Goal: Transaction & Acquisition: Purchase product/service

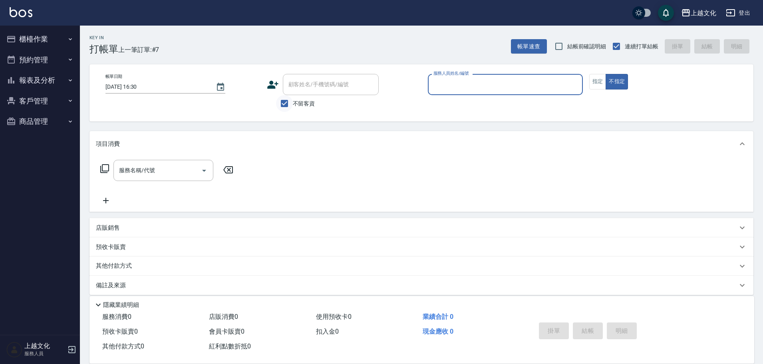
click at [282, 105] on input "不留客資" at bounding box center [284, 103] width 17 height 17
click at [283, 103] on input "不留客資" at bounding box center [284, 103] width 17 height 17
click at [287, 100] on input "不留客資" at bounding box center [284, 103] width 17 height 17
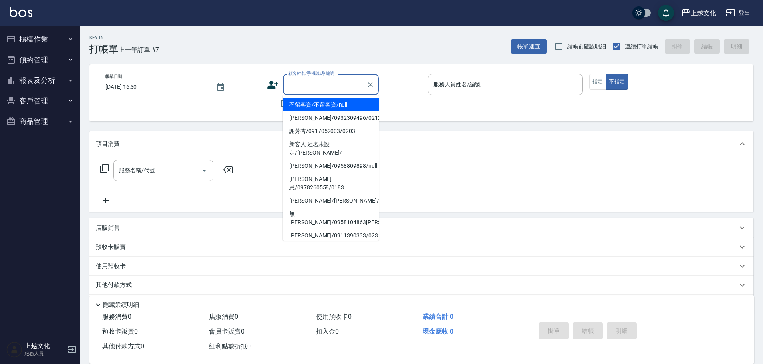
click at [292, 81] on div "顧客姓名/手機號碼/編號 顧客姓名/手機號碼/編號" at bounding box center [331, 84] width 96 height 21
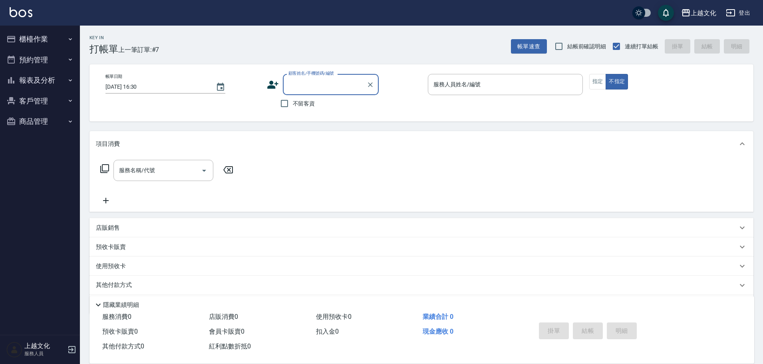
click at [298, 84] on input "顧客姓名/手機號碼/編號" at bounding box center [325, 85] width 77 height 14
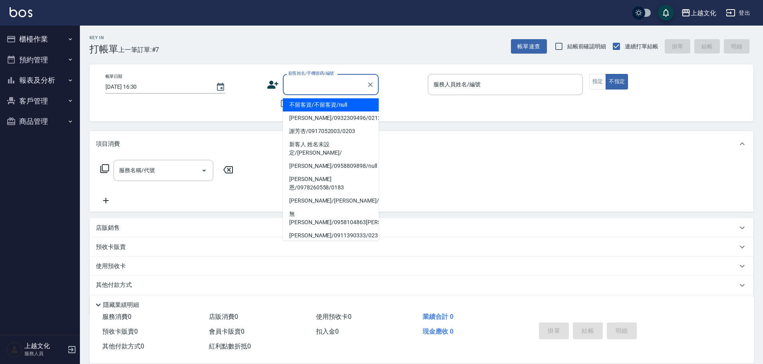
click at [298, 84] on input "顧客姓名/手機號碼/編號" at bounding box center [325, 85] width 77 height 14
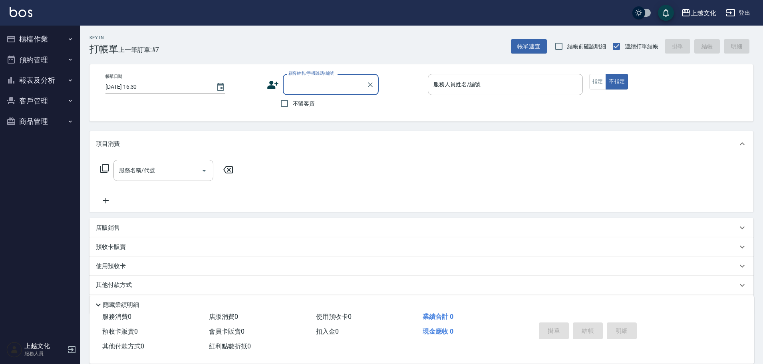
click at [297, 83] on input "顧客姓名/手機號碼/編號" at bounding box center [325, 85] width 77 height 14
click at [283, 104] on input "不留客資" at bounding box center [284, 103] width 17 height 17
checkbox input "true"
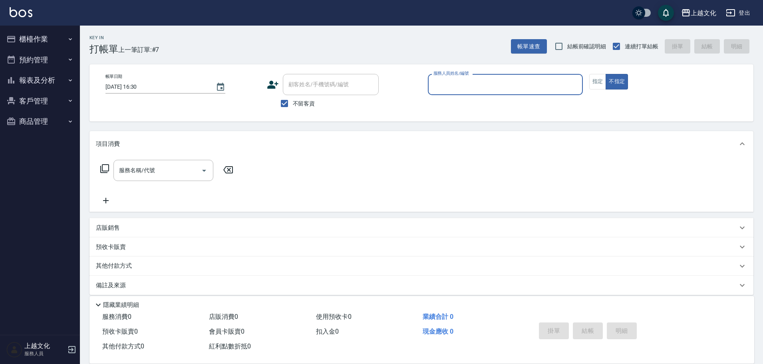
click at [449, 85] on input "服務人員姓名/編號" at bounding box center [506, 85] width 148 height 14
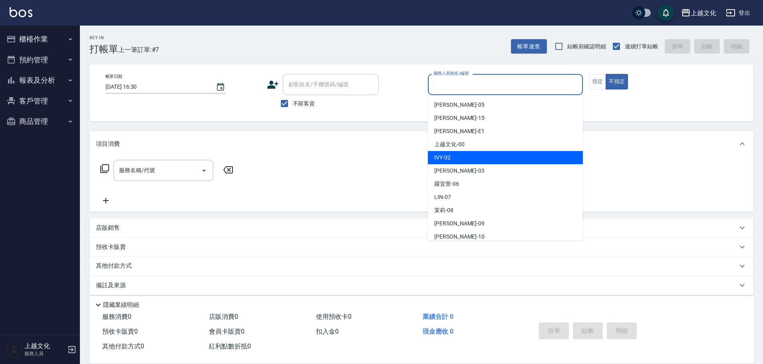
click at [461, 154] on div "IVY -02" at bounding box center [505, 157] width 155 height 13
type input "IVY-02"
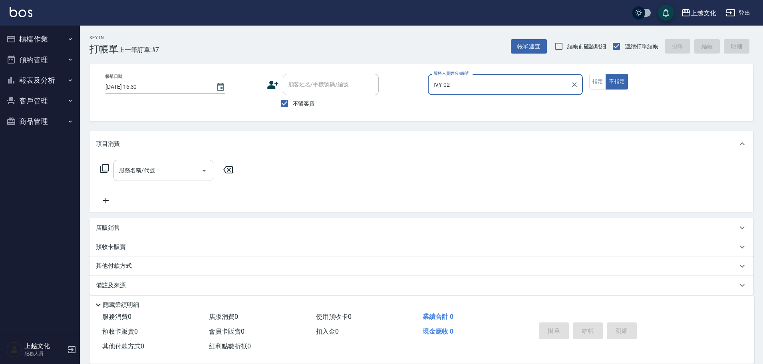
click at [157, 173] on input "服務名稱/代號" at bounding box center [157, 170] width 81 height 14
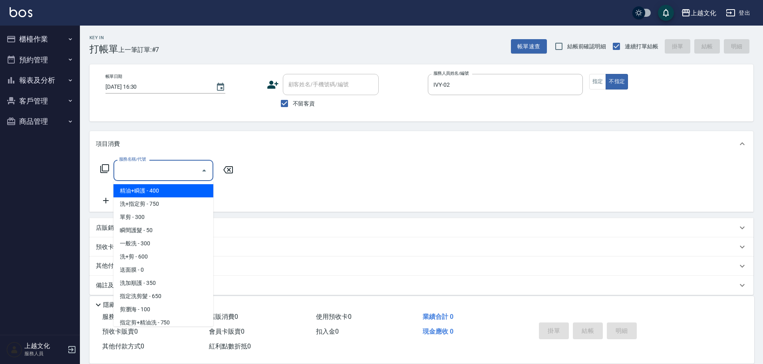
click at [153, 188] on span "精油+瞬護 - 400" at bounding box center [164, 190] width 100 height 13
type input "精油+瞬護(101)"
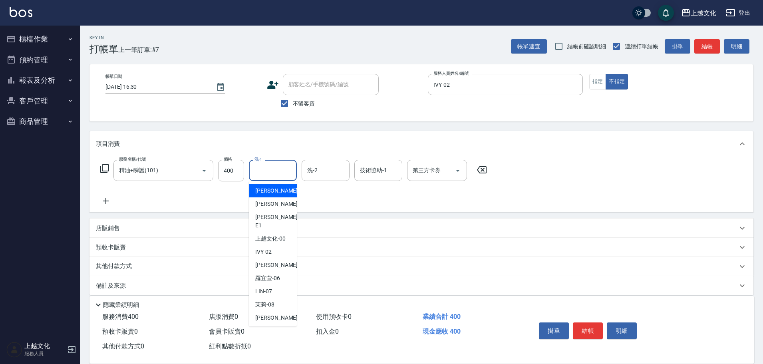
click at [281, 175] on input "洗-1" at bounding box center [273, 170] width 41 height 14
drag, startPoint x: 274, startPoint y: 298, endPoint x: 291, endPoint y: 278, distance: 26.2
click at [275, 298] on div "茉莉 -08" at bounding box center [273, 304] width 48 height 13
type input "茉莉-08"
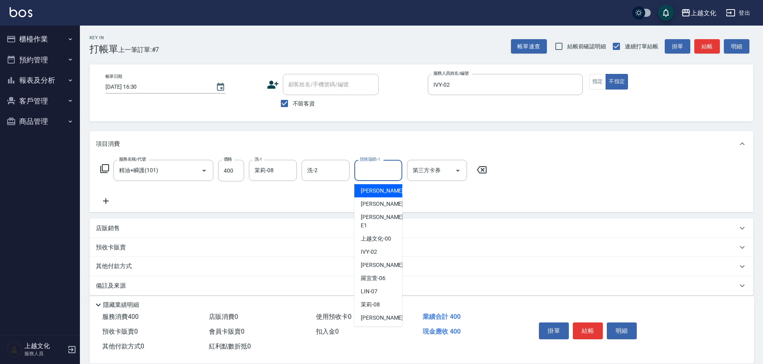
click at [378, 168] on input "技術協助-1" at bounding box center [378, 170] width 41 height 14
click at [387, 298] on div "茉莉 -08" at bounding box center [379, 304] width 48 height 13
click at [387, 296] on div "隱藏業績明細" at bounding box center [422, 303] width 665 height 14
type input "茉莉-08"
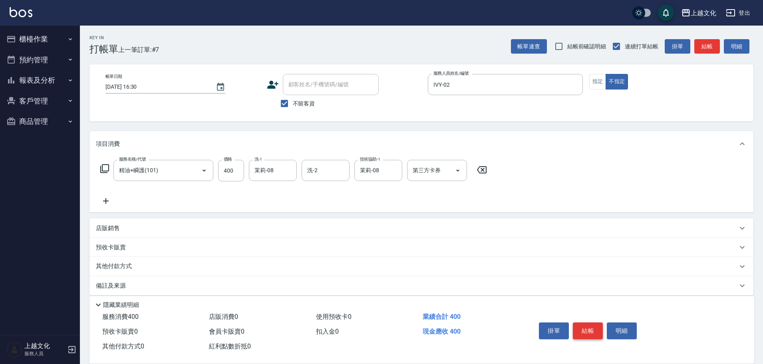
click at [584, 325] on button "結帳" at bounding box center [588, 331] width 30 height 17
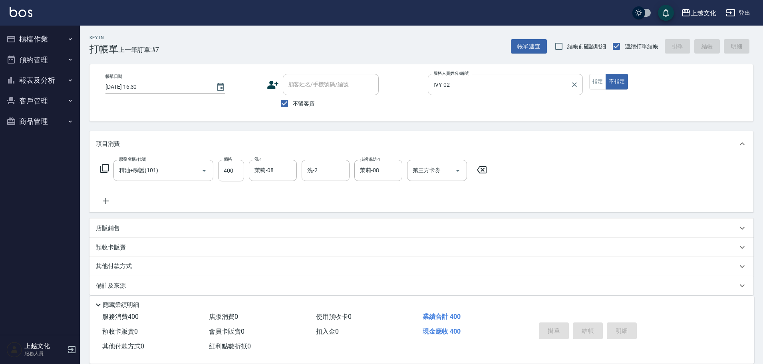
type input "2025/10/15 16:52"
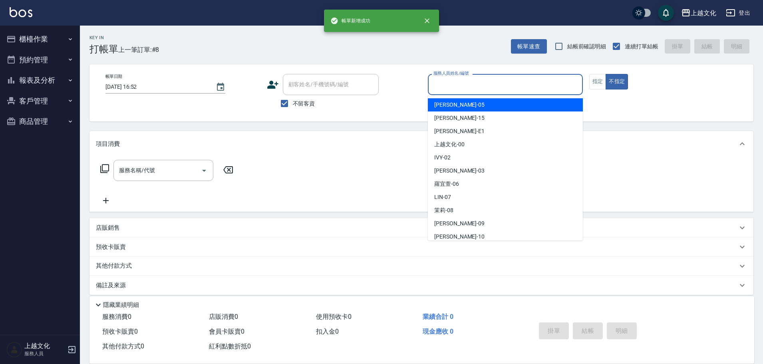
click at [467, 83] on input "服務人員姓名/編號" at bounding box center [506, 85] width 148 height 14
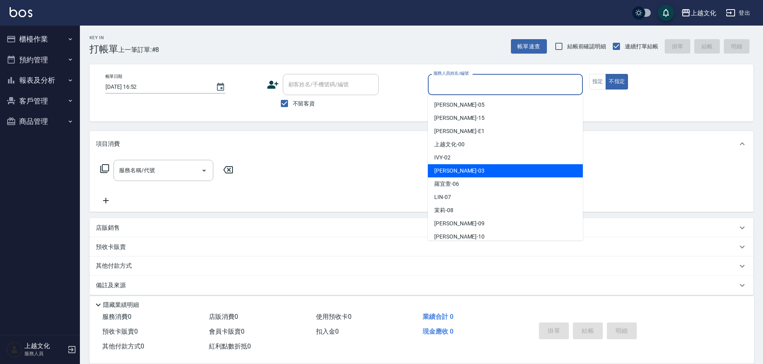
click at [458, 168] on div "kelly -03" at bounding box center [505, 170] width 155 height 13
click at [459, 167] on div "服務名稱/代號 服務名稱/代號" at bounding box center [422, 184] width 664 height 55
type input "kelly-03"
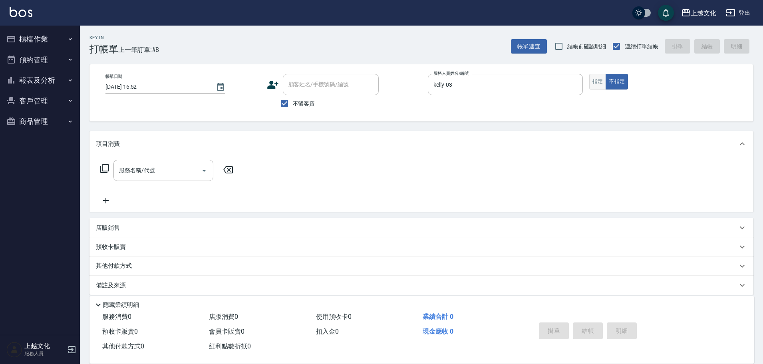
click at [597, 84] on button "指定" at bounding box center [598, 82] width 17 height 16
click at [150, 173] on input "服務名稱/代號" at bounding box center [157, 170] width 81 height 14
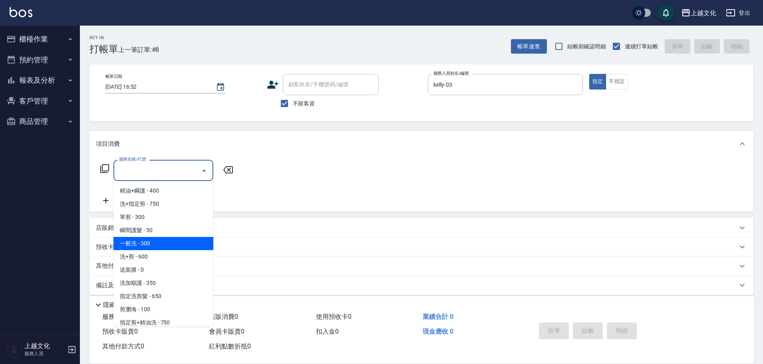
drag, startPoint x: 154, startPoint y: 249, endPoint x: 165, endPoint y: 244, distance: 11.3
click at [155, 248] on span "一般洗 - 300" at bounding box center [164, 243] width 100 height 13
type input "一般洗(105)"
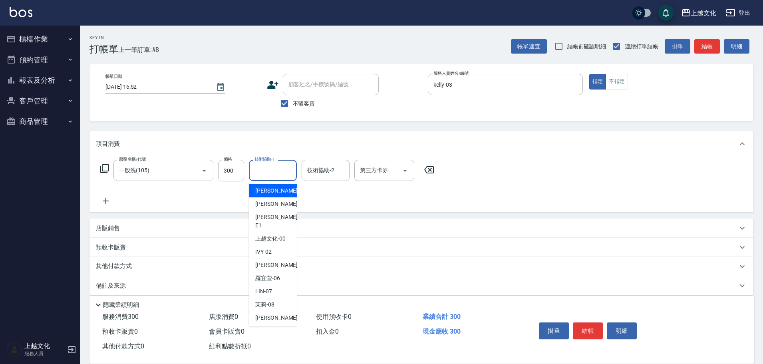
click at [280, 173] on input "技術協助-1" at bounding box center [273, 170] width 41 height 14
click at [278, 245] on div "IVY -02" at bounding box center [273, 251] width 48 height 13
type input "IVY-02"
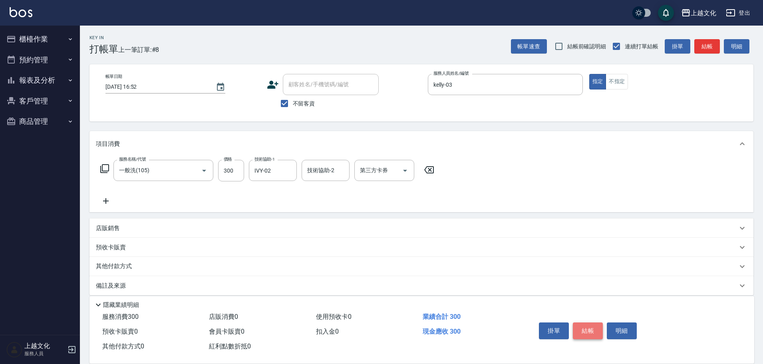
click at [578, 327] on button "結帳" at bounding box center [588, 331] width 30 height 17
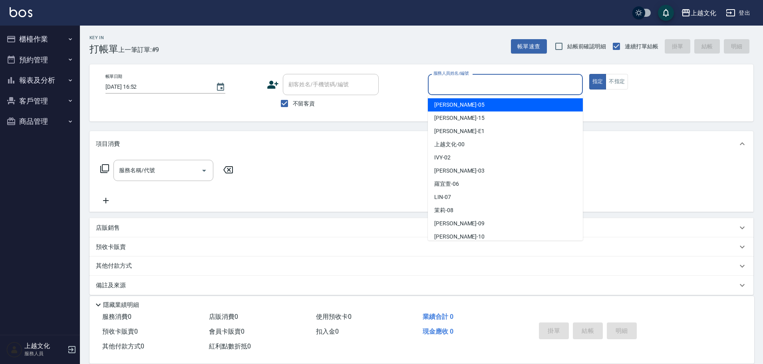
drag, startPoint x: 448, startPoint y: 86, endPoint x: 454, endPoint y: 95, distance: 11.4
click at [448, 86] on input "服務人員姓名/編號" at bounding box center [506, 85] width 148 height 14
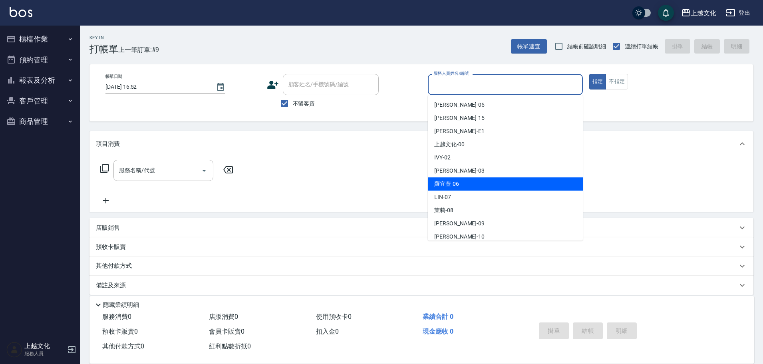
click at [462, 184] on div "羅宜萱 -06" at bounding box center [505, 183] width 155 height 13
type input "羅宜萱-06"
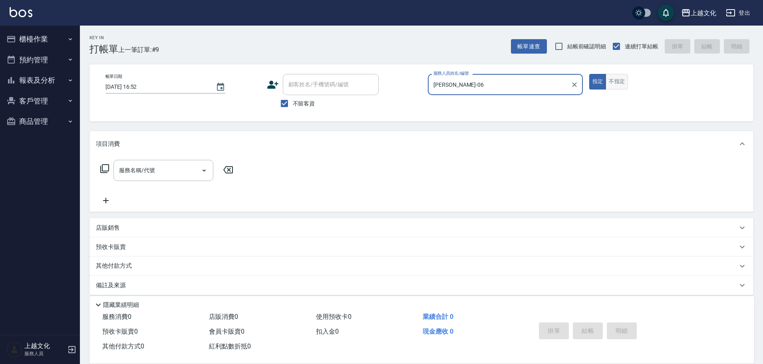
click at [613, 76] on button "不指定" at bounding box center [617, 82] width 22 height 16
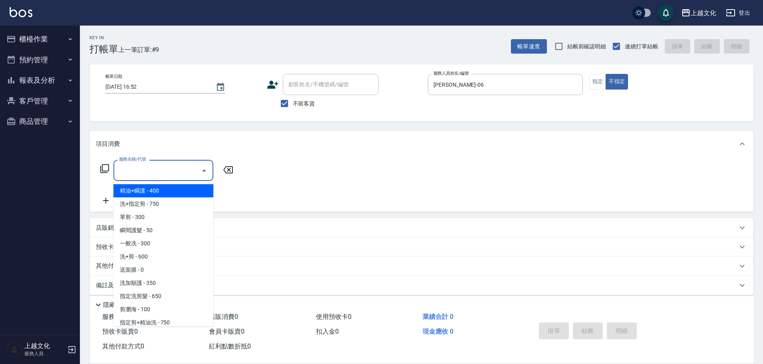
click at [181, 173] on input "服務名稱/代號" at bounding box center [157, 170] width 81 height 14
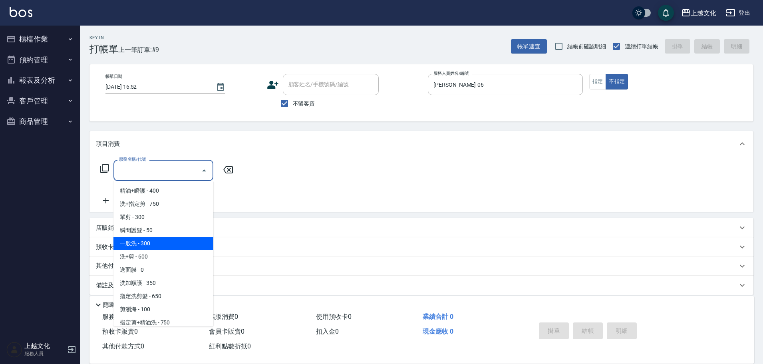
click at [161, 247] on span "一般洗 - 300" at bounding box center [164, 243] width 100 height 13
type input "一般洗(105)"
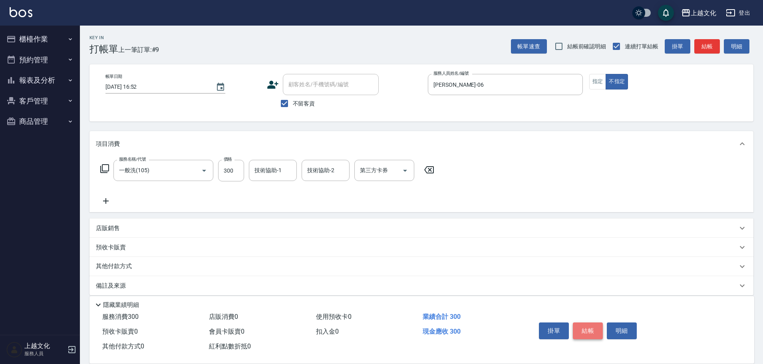
click at [582, 329] on button "結帳" at bounding box center [588, 331] width 30 height 17
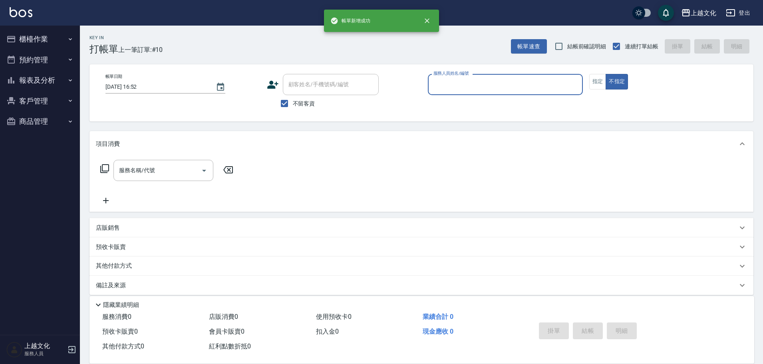
click at [512, 80] on input "服務人員姓名/編號" at bounding box center [506, 85] width 148 height 14
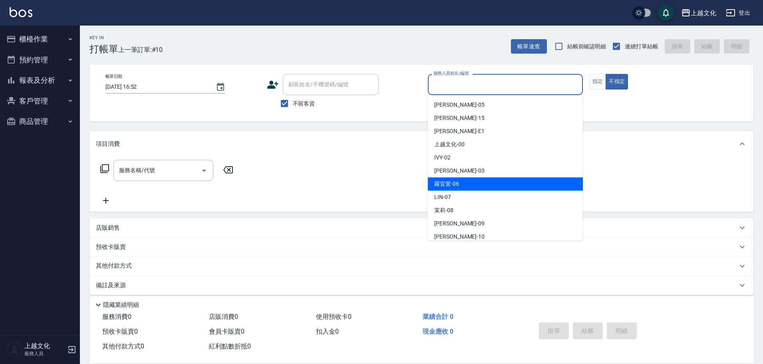
click at [458, 186] on span "羅宜萱 -06" at bounding box center [446, 184] width 25 height 8
type input "羅宜萱-06"
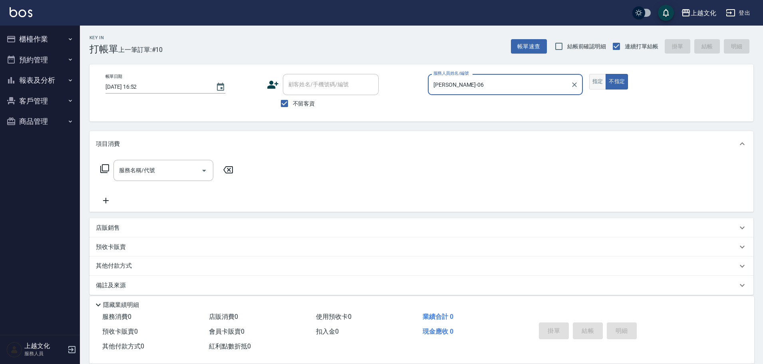
click at [599, 80] on button "指定" at bounding box center [598, 82] width 17 height 16
click at [104, 168] on icon at bounding box center [105, 169] width 10 height 10
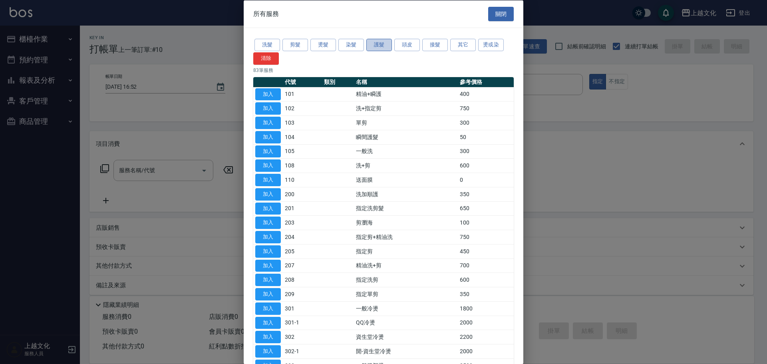
click at [384, 45] on button "護髮" at bounding box center [380, 45] width 26 height 12
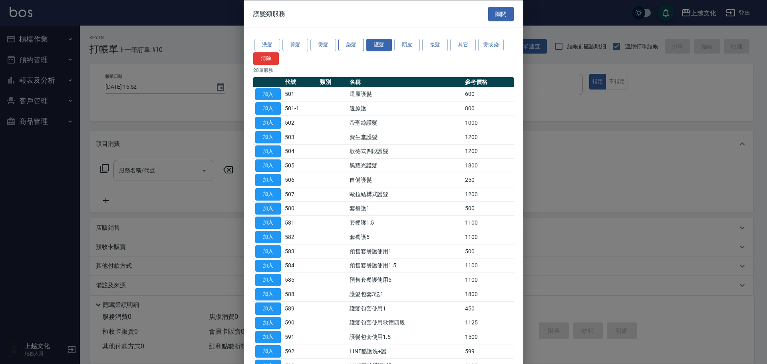
click at [359, 46] on button "染髮" at bounding box center [352, 45] width 26 height 12
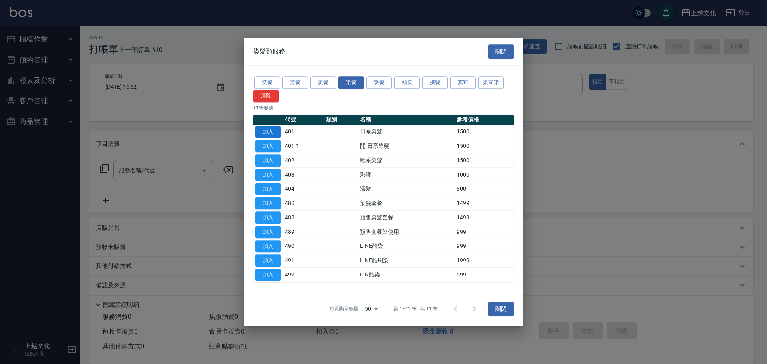
drag, startPoint x: 265, startPoint y: 128, endPoint x: 260, endPoint y: 122, distance: 7.6
click at [265, 128] on button "加入" at bounding box center [268, 132] width 26 height 12
type input "日系染髮(401)"
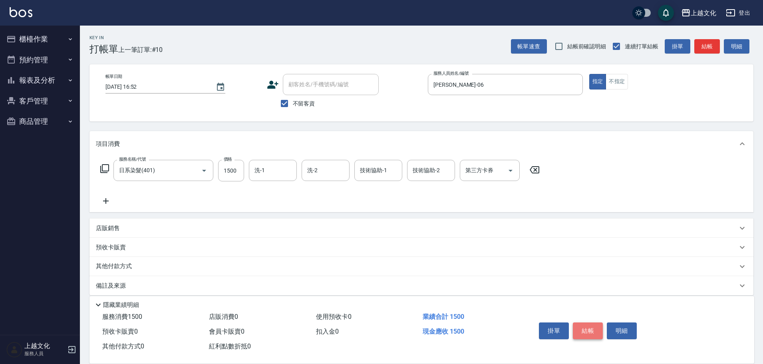
click at [588, 329] on button "結帳" at bounding box center [588, 331] width 30 height 17
click at [588, 329] on div "掛單 結帳 明細" at bounding box center [588, 331] width 104 height 25
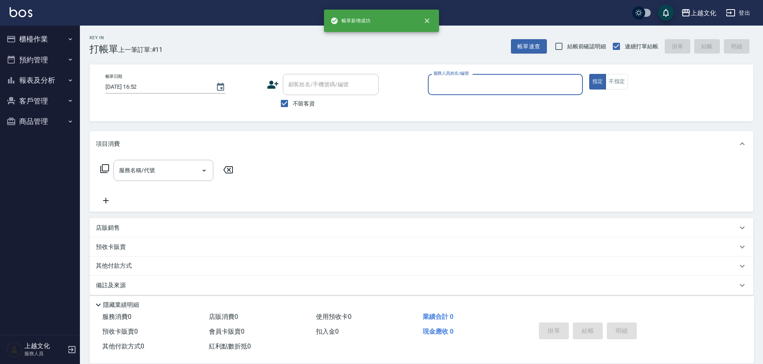
drag, startPoint x: 447, startPoint y: 86, endPoint x: 454, endPoint y: 95, distance: 11.9
click at [448, 86] on input "服務人員姓名/編號" at bounding box center [506, 85] width 148 height 14
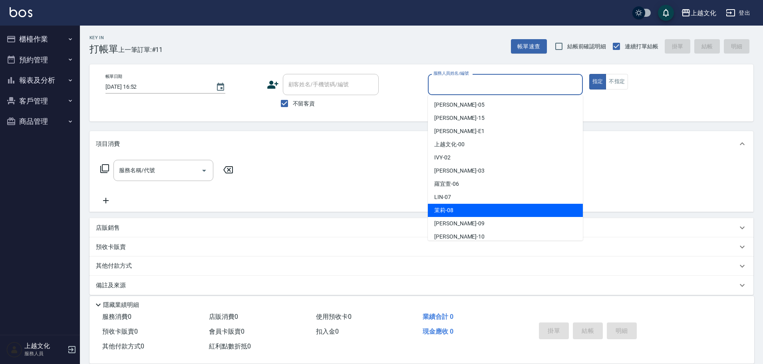
click at [459, 208] on div "茉莉 -08" at bounding box center [505, 210] width 155 height 13
type input "茉莉-08"
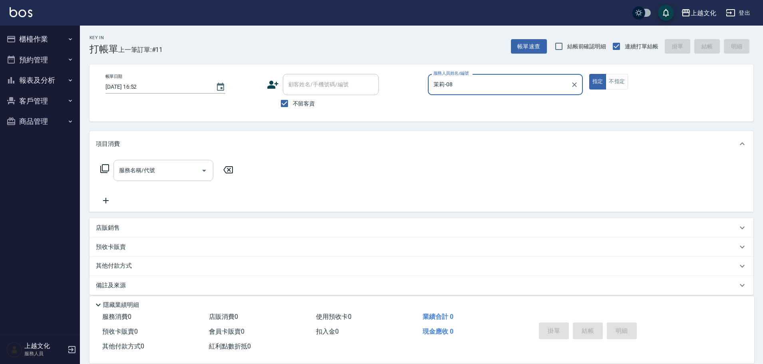
click at [142, 175] on input "服務名稱/代號" at bounding box center [157, 170] width 81 height 14
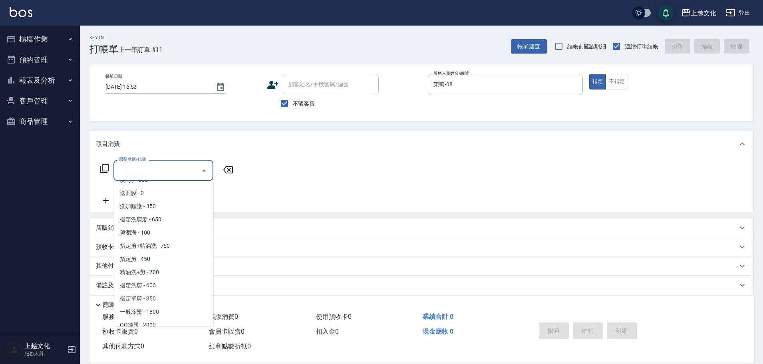
scroll to position [80, 0]
click at [170, 253] on span "指定剪 - 450" at bounding box center [164, 255] width 100 height 13
type input "指定剪(205)"
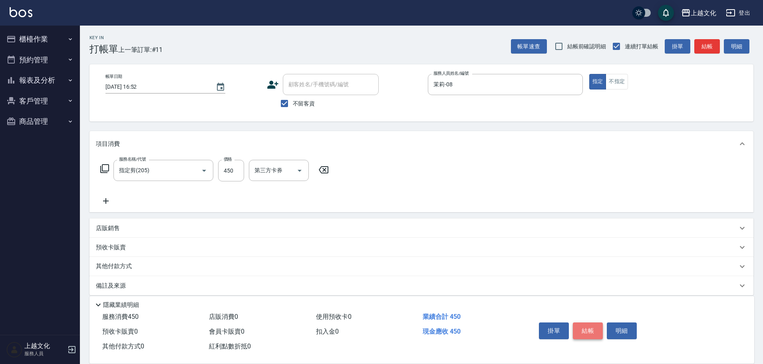
click at [585, 328] on button "結帳" at bounding box center [588, 331] width 30 height 17
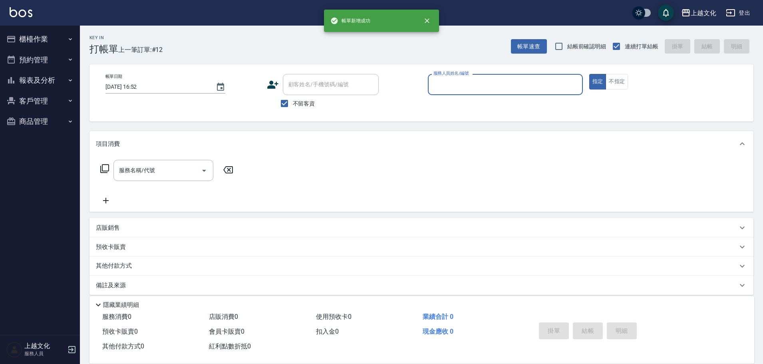
click at [522, 84] on input "服務人員姓名/編號" at bounding box center [506, 85] width 148 height 14
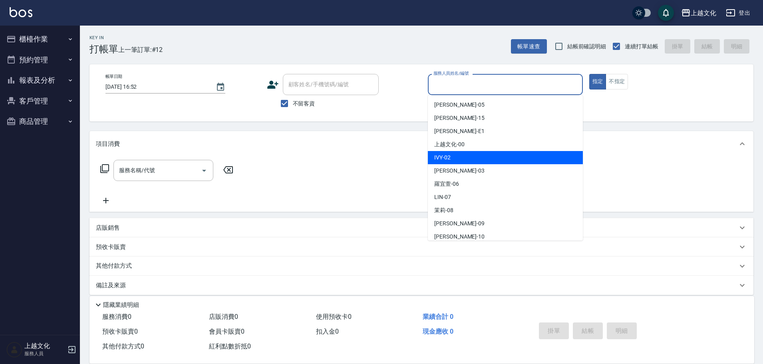
drag, startPoint x: 479, startPoint y: 155, endPoint x: 473, endPoint y: 148, distance: 9.1
click at [477, 153] on div "IVY -02" at bounding box center [505, 157] width 155 height 13
type input "IVY-02"
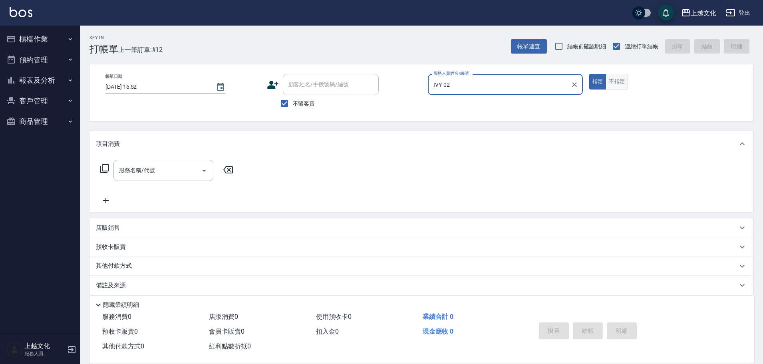
click at [618, 78] on button "不指定" at bounding box center [617, 82] width 22 height 16
click at [108, 167] on icon at bounding box center [105, 169] width 10 height 10
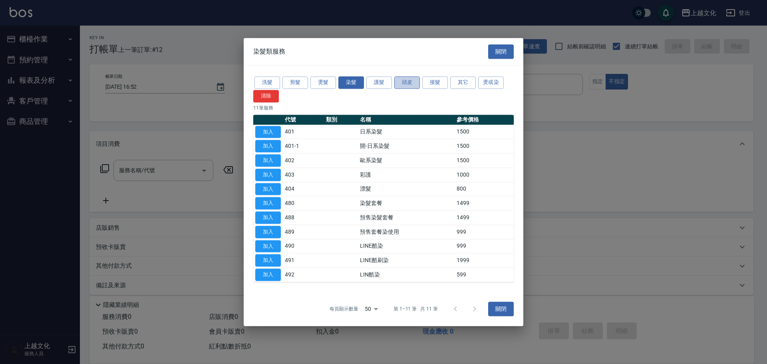
click at [409, 82] on button "頭皮" at bounding box center [408, 82] width 26 height 12
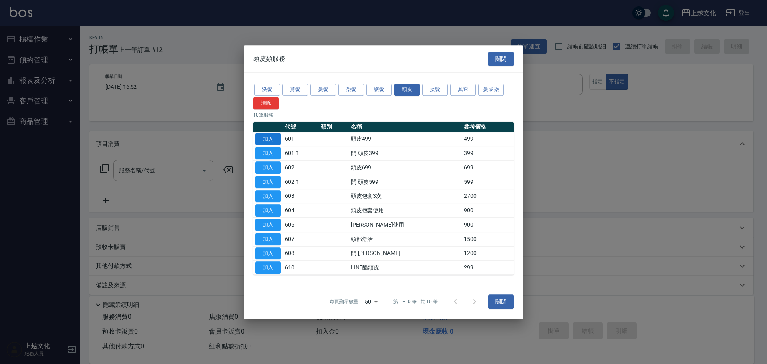
click at [269, 139] on button "加入" at bounding box center [268, 139] width 26 height 12
type input "頭皮499(601)"
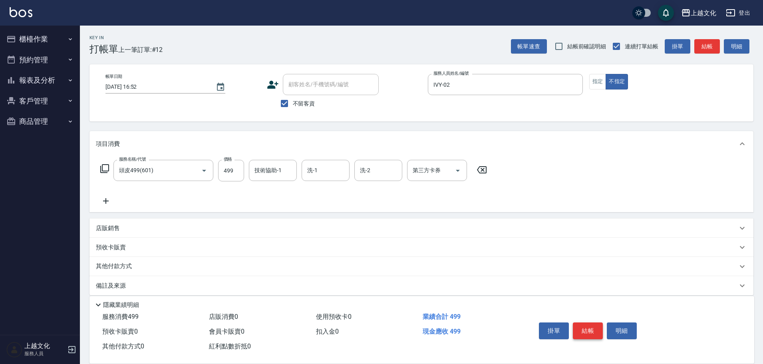
click at [585, 330] on button "結帳" at bounding box center [588, 331] width 30 height 17
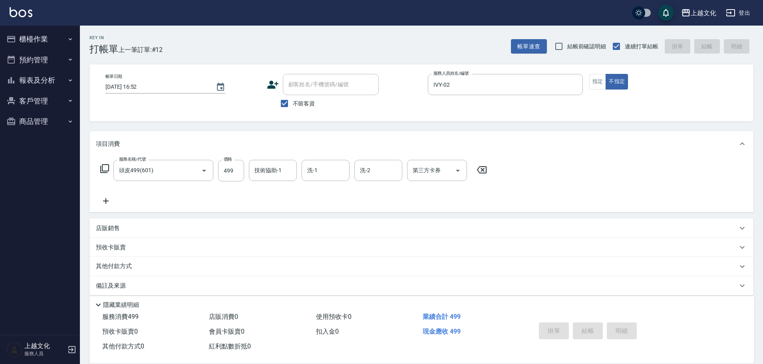
type input "2025/10/15 16:53"
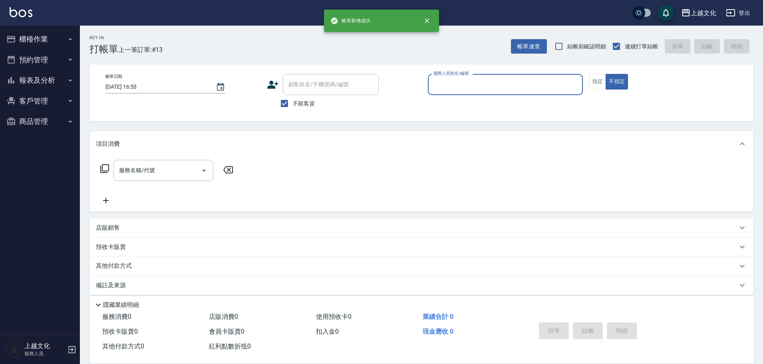
click at [502, 84] on input "服務人員姓名/編號" at bounding box center [506, 85] width 148 height 14
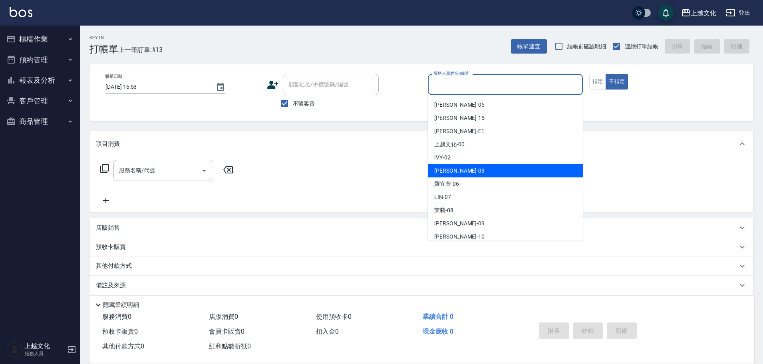
drag, startPoint x: 469, startPoint y: 170, endPoint x: 474, endPoint y: 166, distance: 6.9
click at [470, 169] on div "kelly -03" at bounding box center [505, 170] width 155 height 13
click at [474, 166] on div "服務名稱/代號 服務名稱/代號" at bounding box center [422, 184] width 664 height 55
type input "kelly-03"
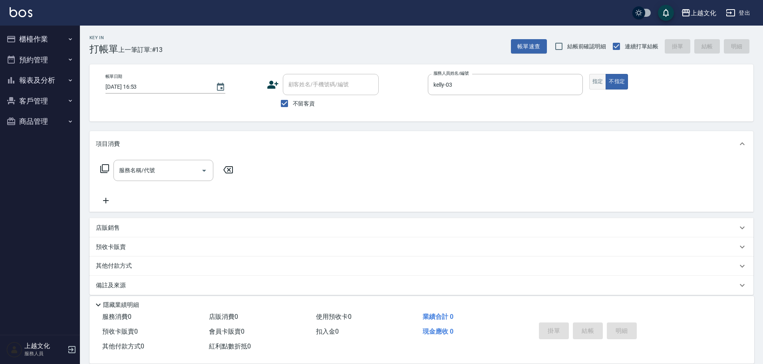
click at [598, 84] on button "指定" at bounding box center [598, 82] width 17 height 16
click at [104, 169] on icon at bounding box center [105, 169] width 10 height 10
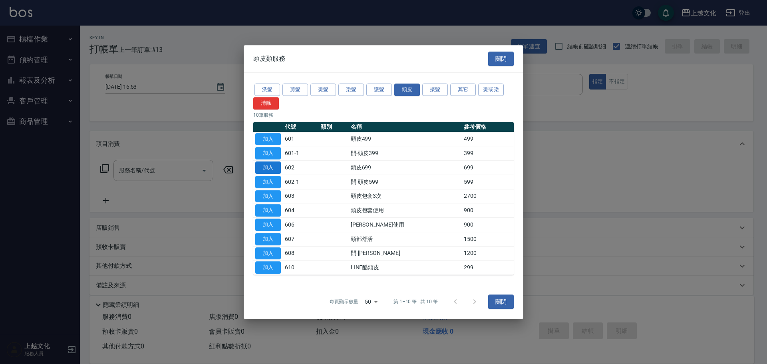
click at [267, 163] on button "加入" at bounding box center [268, 167] width 26 height 12
type input "頭皮699(602)"
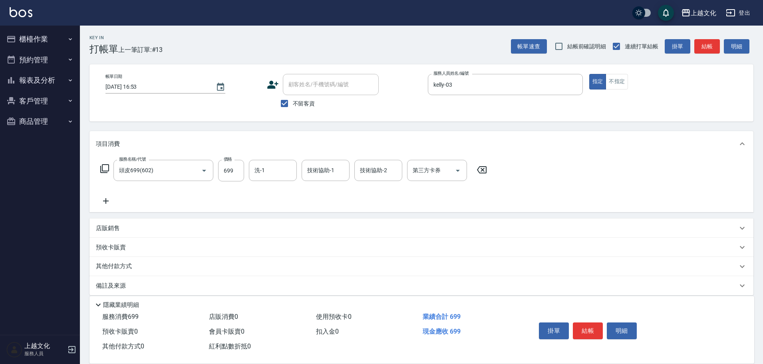
click at [108, 200] on icon at bounding box center [106, 201] width 20 height 10
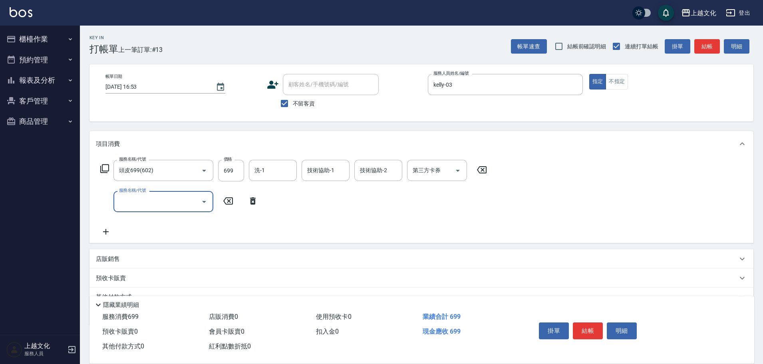
click at [161, 206] on input "服務名稱/代號" at bounding box center [157, 202] width 81 height 14
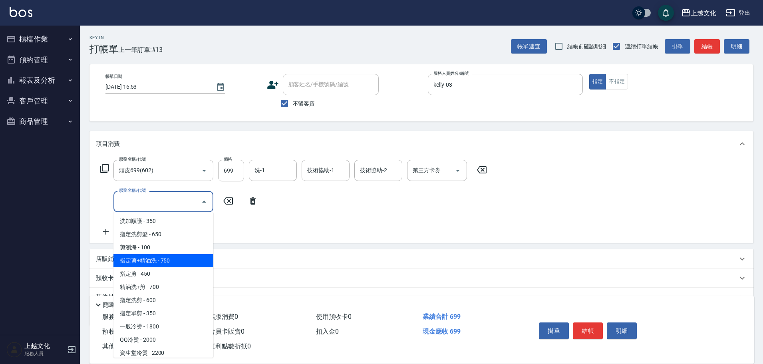
scroll to position [120, 0]
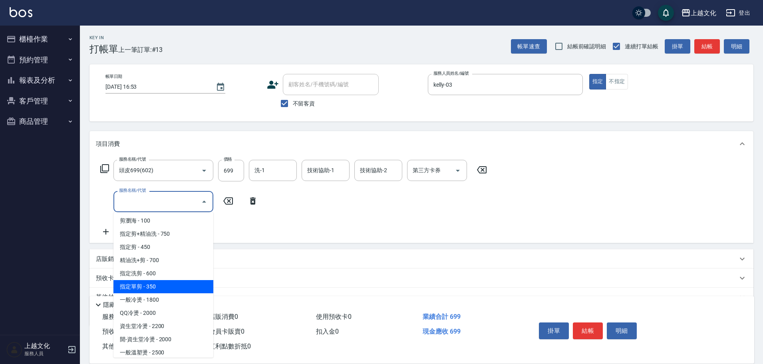
click at [175, 288] on span "指定單剪 - 350" at bounding box center [164, 286] width 100 height 13
click at [175, 288] on div "其他付款方式 其他付款方式 其他付款方式" at bounding box center [422, 297] width 664 height 19
type input "指定單剪(209)"
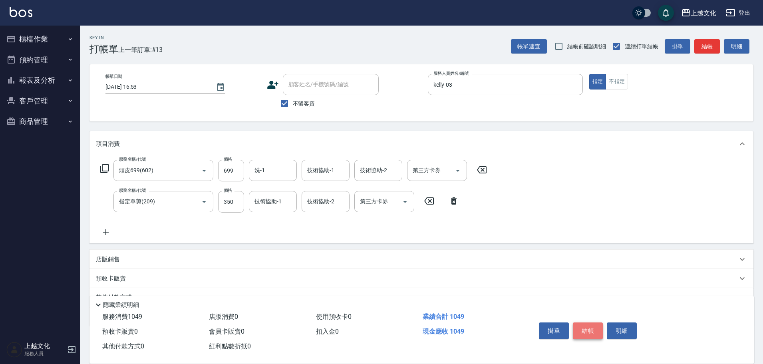
click at [589, 328] on button "結帳" at bounding box center [588, 331] width 30 height 17
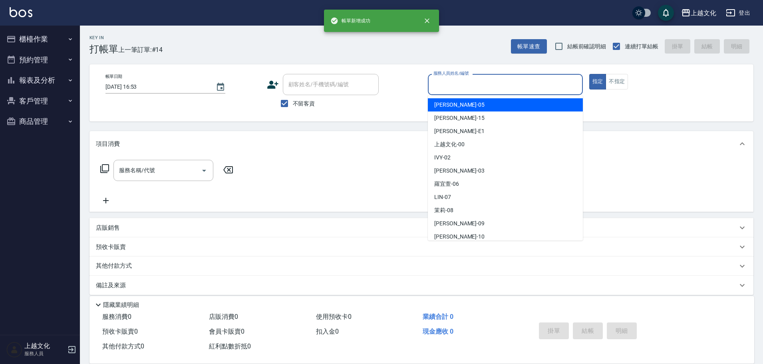
click at [461, 83] on input "服務人員姓名/編號" at bounding box center [506, 85] width 148 height 14
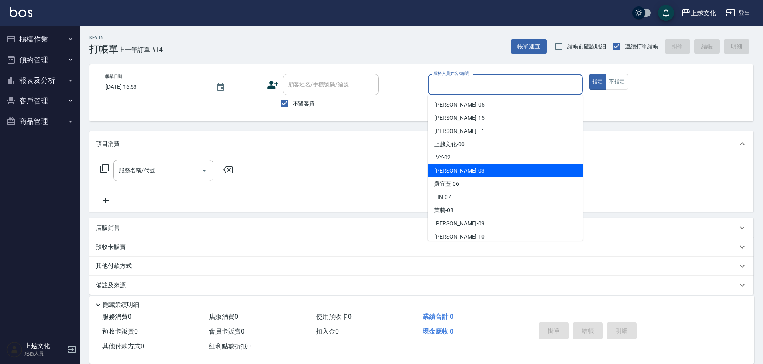
drag, startPoint x: 466, startPoint y: 173, endPoint x: 312, endPoint y: 171, distance: 154.3
click at [466, 173] on div "kelly -03" at bounding box center [505, 170] width 155 height 13
type input "kelly-03"
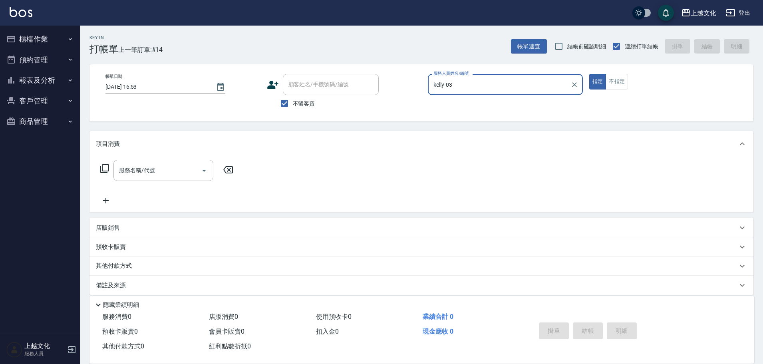
click at [104, 168] on icon at bounding box center [105, 169] width 10 height 10
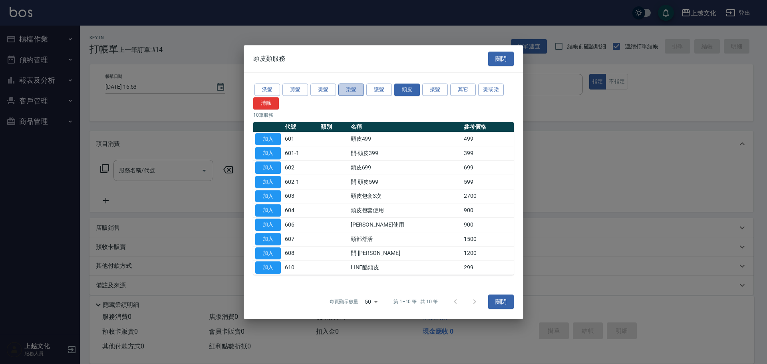
click at [345, 91] on button "染髮" at bounding box center [352, 90] width 26 height 12
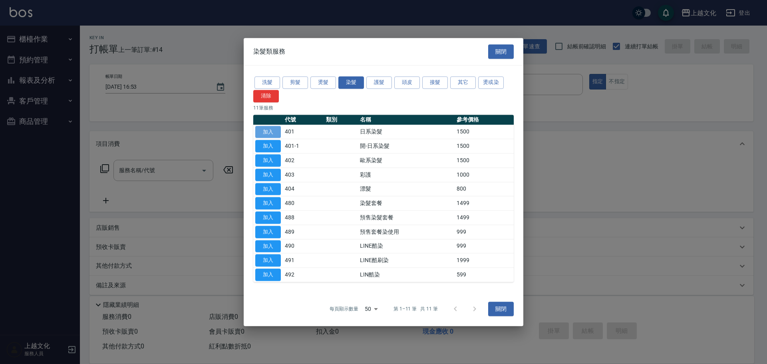
click at [267, 131] on button "加入" at bounding box center [268, 132] width 26 height 12
type input "日系染髮(401)"
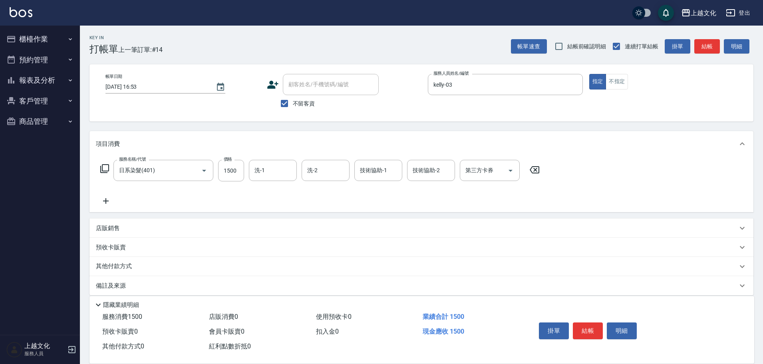
click at [108, 200] on icon at bounding box center [106, 201] width 20 height 10
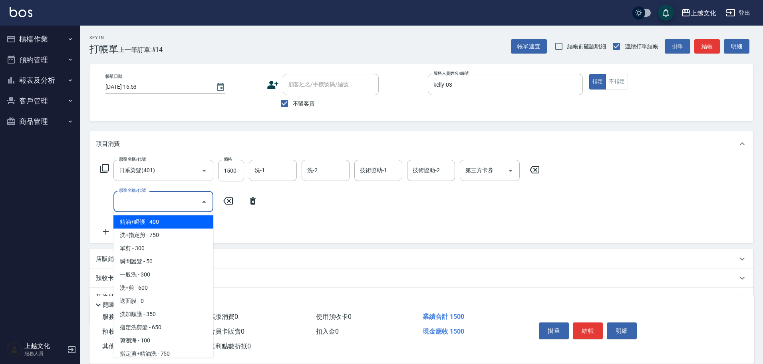
click at [149, 203] on input "服務名稱/代號" at bounding box center [157, 202] width 81 height 14
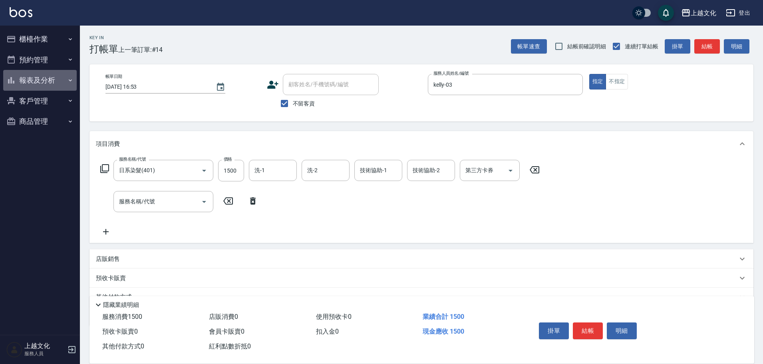
click at [26, 80] on button "報表及分析" at bounding box center [40, 80] width 74 height 21
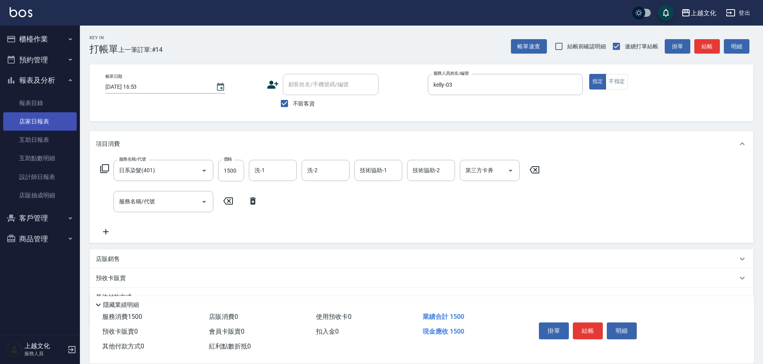
click at [35, 120] on link "店家日報表" at bounding box center [40, 121] width 74 height 18
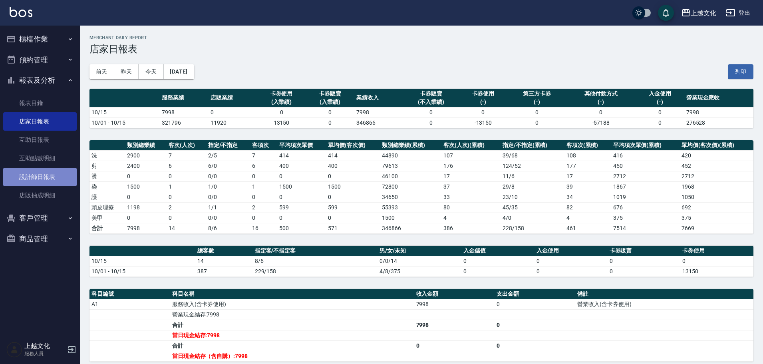
click at [29, 173] on link "設計師日報表" at bounding box center [40, 177] width 74 height 18
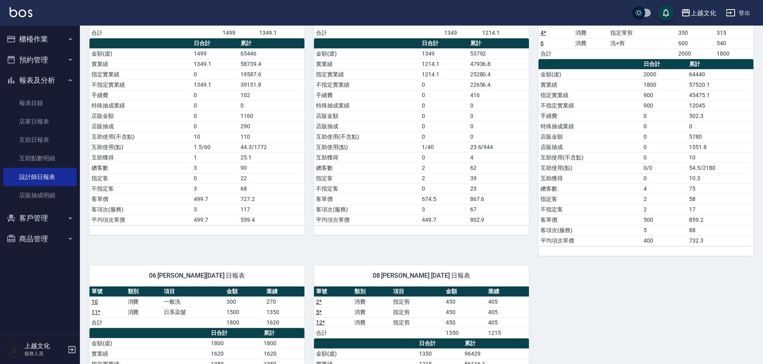
scroll to position [200, 0]
